Goal: Task Accomplishment & Management: Use online tool/utility

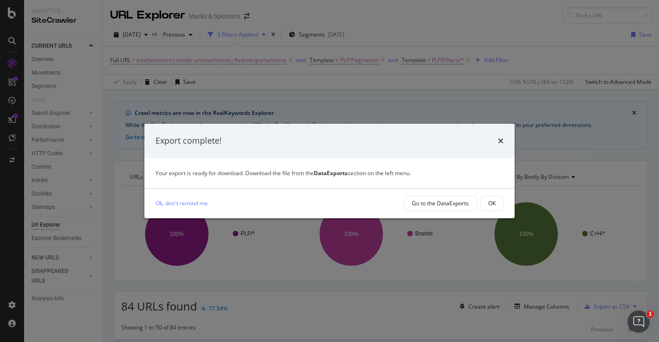
click at [497, 140] on div "Export complete!" at bounding box center [330, 141] width 348 height 12
click at [503, 138] on icon "times" at bounding box center [501, 140] width 6 height 7
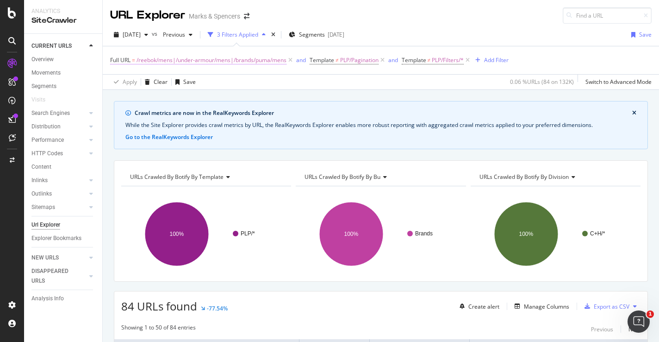
click at [251, 63] on span "/reebok/mens|/under-armour/mens|/brands/puma/mens" at bounding box center [212, 60] width 150 height 13
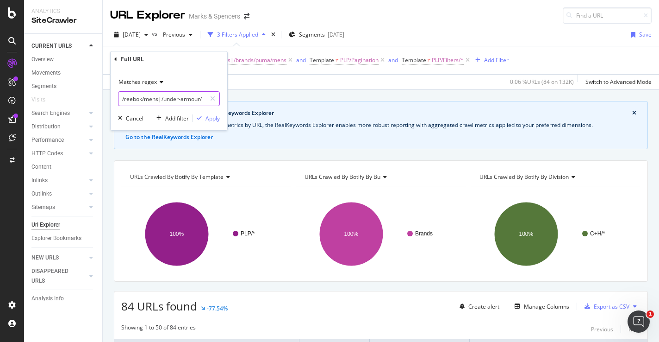
click at [173, 93] on input "/reebok/mens|/under-armour/mens|/brands/puma/mens" at bounding box center [161, 98] width 87 height 15
paste input "kids/furniture/"
type input "/kids/furniture"
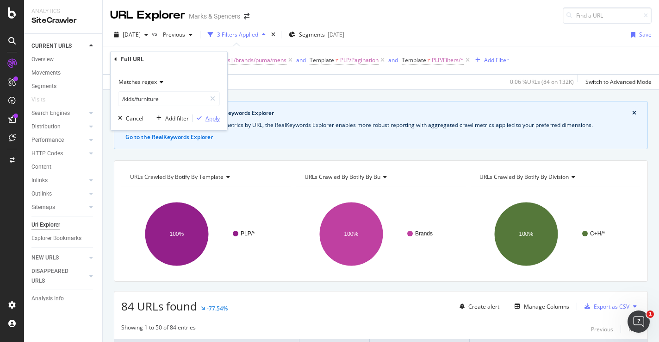
click at [213, 118] on div "Apply" at bounding box center [213, 118] width 14 height 8
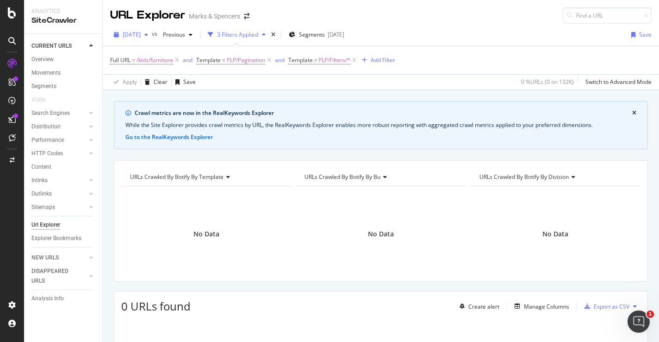
click at [152, 37] on div "button" at bounding box center [146, 35] width 11 height 6
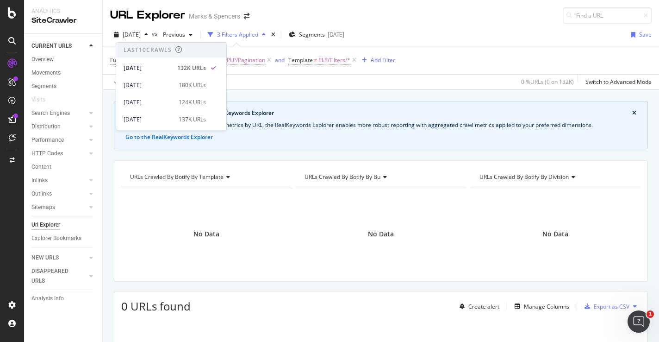
click at [468, 32] on div "2025 Oct. 11th vs Previous 3 Filters Applied Segments 2025-09-19 Save" at bounding box center [381, 36] width 556 height 19
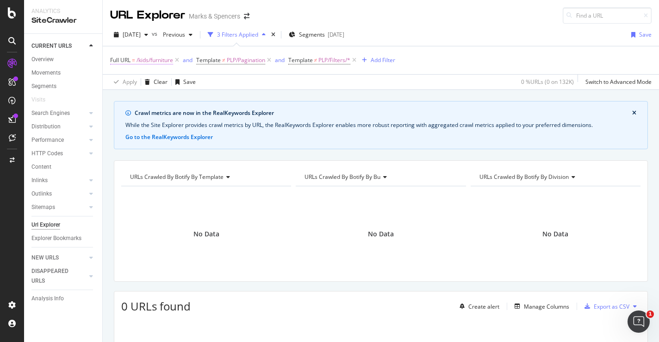
click at [162, 63] on span "/kids/furniture" at bounding box center [155, 60] width 37 height 13
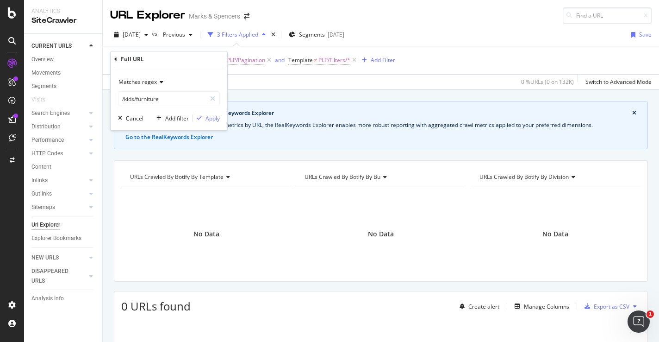
click at [156, 80] on span "Matches regex" at bounding box center [137, 82] width 38 height 8
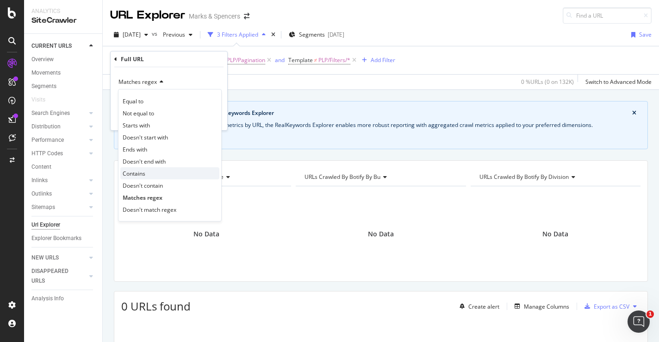
click at [162, 168] on div "Contains" at bounding box center [169, 173] width 99 height 12
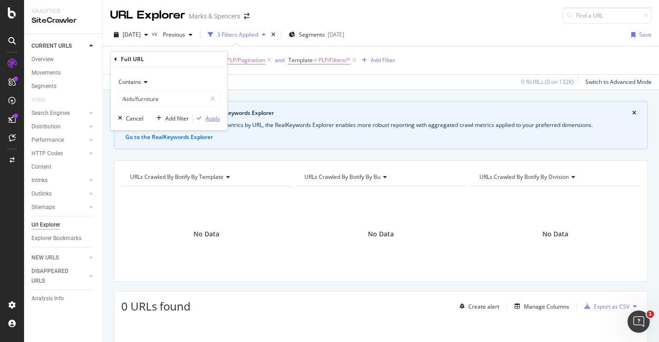
click at [211, 120] on div "Apply" at bounding box center [213, 118] width 14 height 8
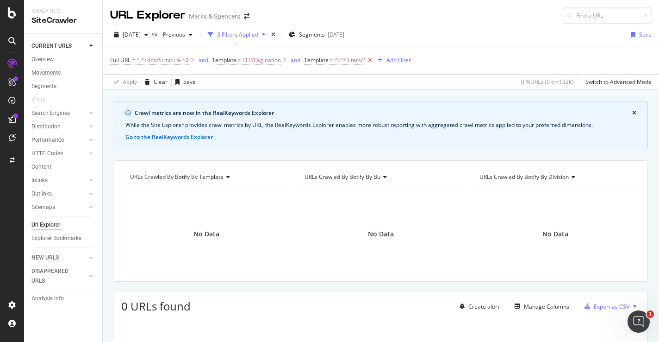
click at [372, 60] on icon at bounding box center [370, 60] width 8 height 9
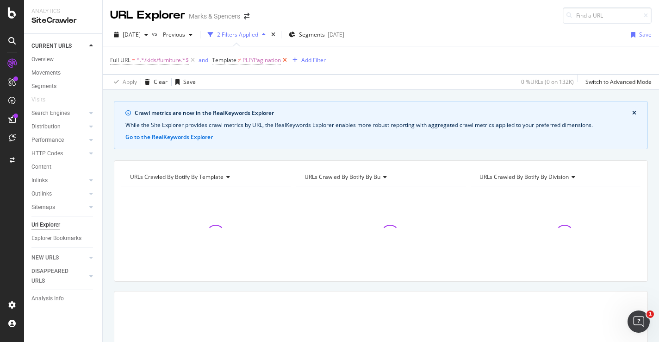
click at [287, 61] on icon at bounding box center [285, 60] width 8 height 9
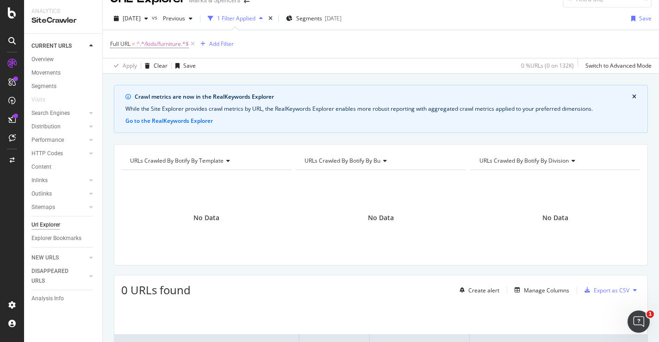
scroll to position [22, 0]
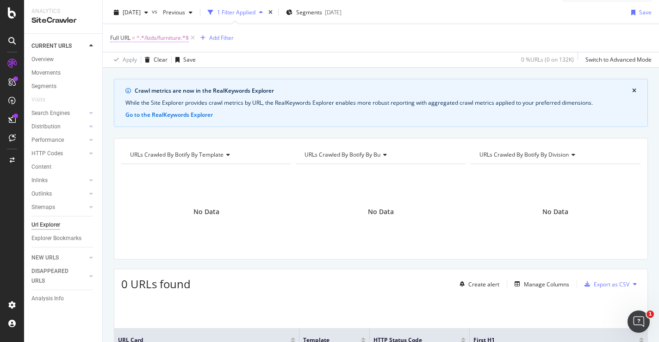
click at [172, 37] on span "^.*/kids/furniture.*$" at bounding box center [163, 37] width 52 height 13
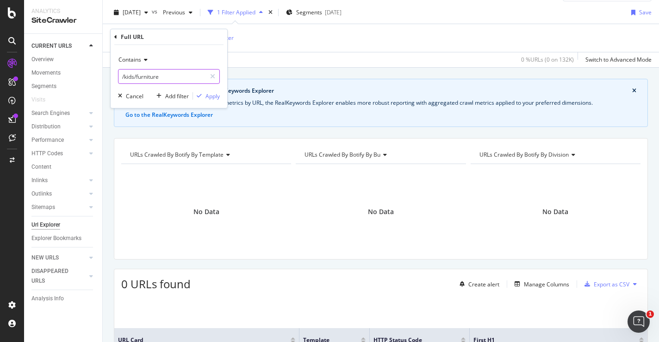
click at [164, 75] on input "/kids/furniture" at bounding box center [161, 76] width 87 height 15
paste input "https://www.marksandspencer.com/l/kids/furniture/cots-and-cribs"
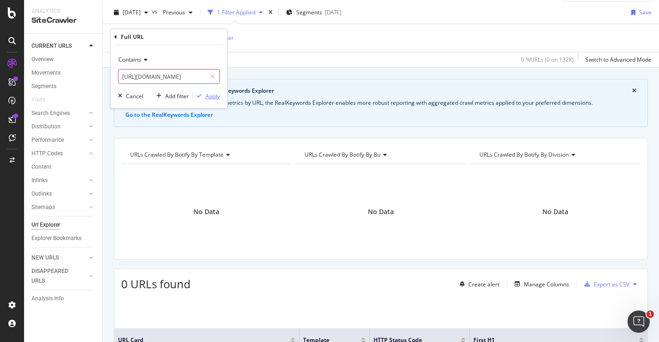
type input "https://www.marksandspencer.com/l/kids/furniture/cots-and-cribs"
click at [214, 96] on div "Apply" at bounding box center [213, 96] width 14 height 8
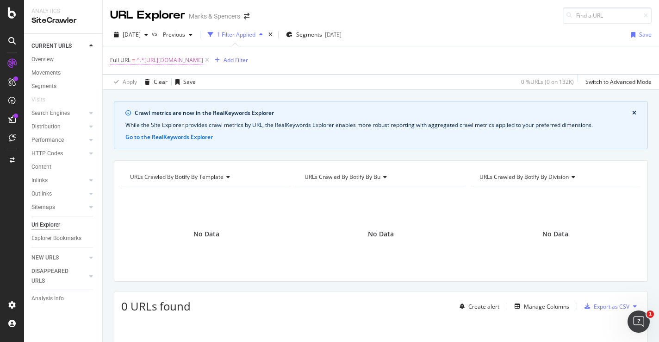
click at [203, 64] on span "^.*https://www.marksandspencer.com/l/kids/furniture/cots-and-cribs.*$" at bounding box center [170, 60] width 67 height 13
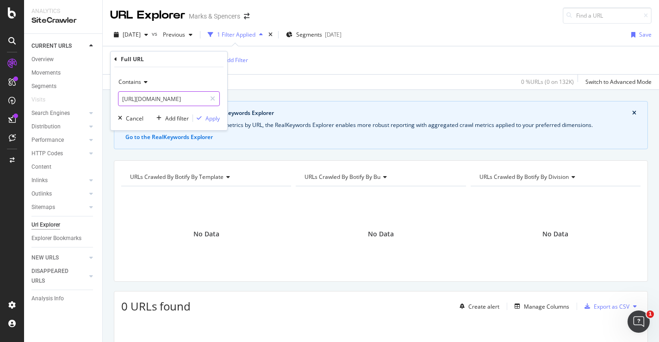
click at [169, 100] on input "https://www.marksandspencer.com/l/kids/furniture/cots-and-cribs" at bounding box center [161, 98] width 87 height 15
click at [184, 100] on input "https://www.marksandspencer.com/l/kids/furniture/cots-and-cribs" at bounding box center [161, 98] width 87 height 15
click at [187, 93] on input "https://www.marksandspencer.com/l/kids/furniture/cots-and-cribs" at bounding box center [161, 98] width 87 height 15
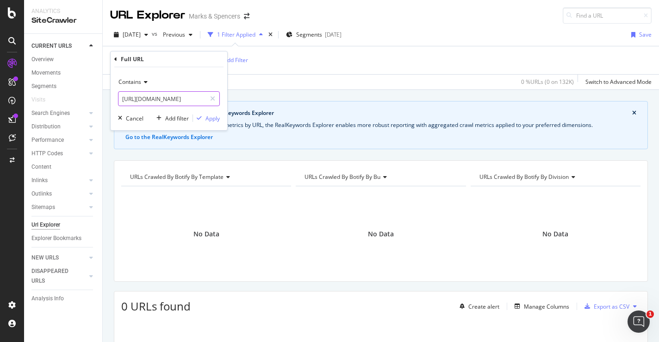
click at [187, 93] on input "https://www.marksandspencer.com/l/kids/furniture/cots-and-cribs" at bounding box center [161, 98] width 87 height 15
paste input "baby-and-nursery/"
drag, startPoint x: 164, startPoint y: 98, endPoint x: 248, endPoint y: 104, distance: 84.5
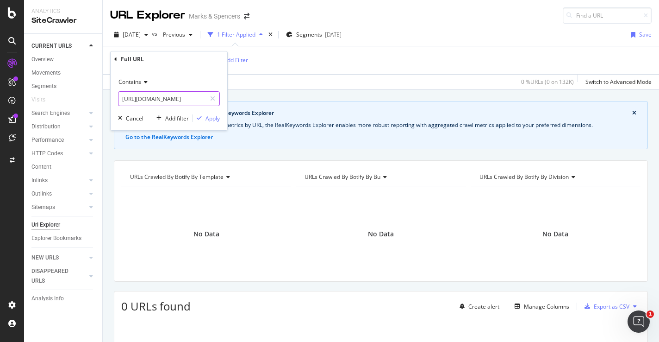
click at [248, 104] on body "Analytics SiteCrawler CURRENT URLS Overview Movements Segments Visits Search En…" at bounding box center [329, 171] width 659 height 342
type input "https://www.marksandspencer.com/l/kids/baby-and-nursery/furniture"
click at [214, 120] on div "Apply" at bounding box center [213, 118] width 14 height 8
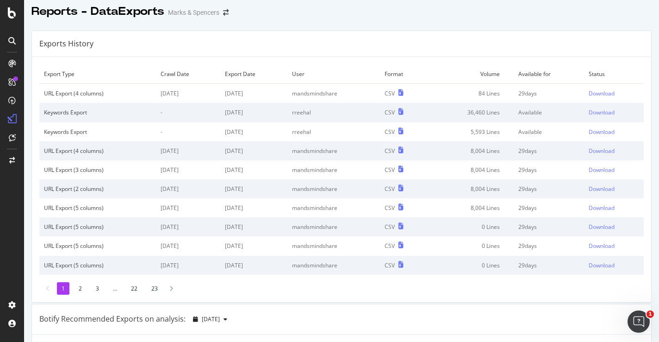
scroll to position [5, 0]
